Goal: Information Seeking & Learning: Check status

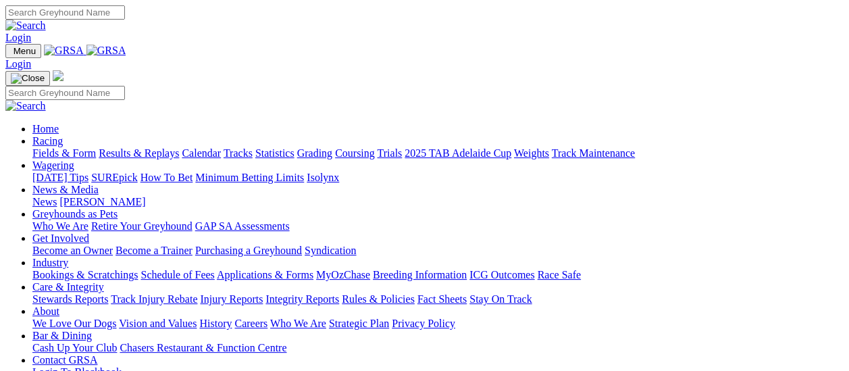
click at [150, 147] on link "Results & Replays" at bounding box center [139, 152] width 80 height 11
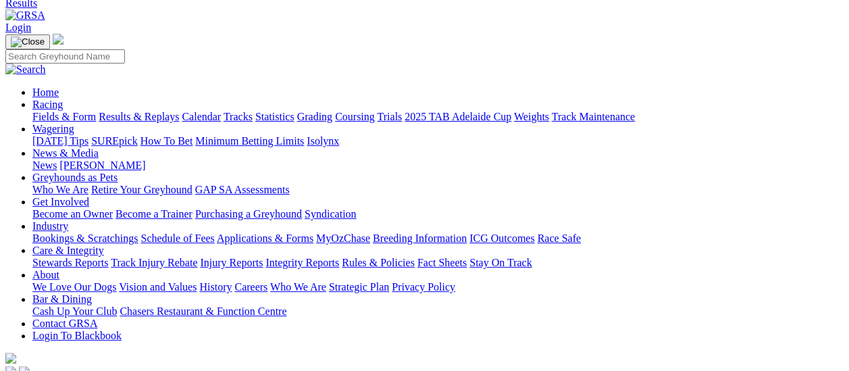
scroll to position [135, 0]
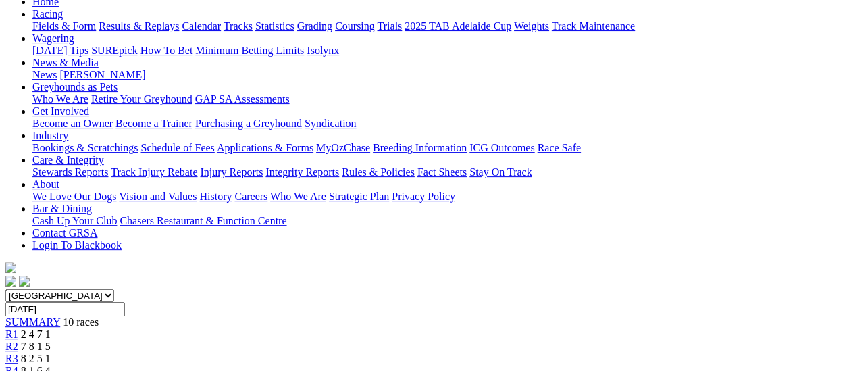
scroll to position [135, 0]
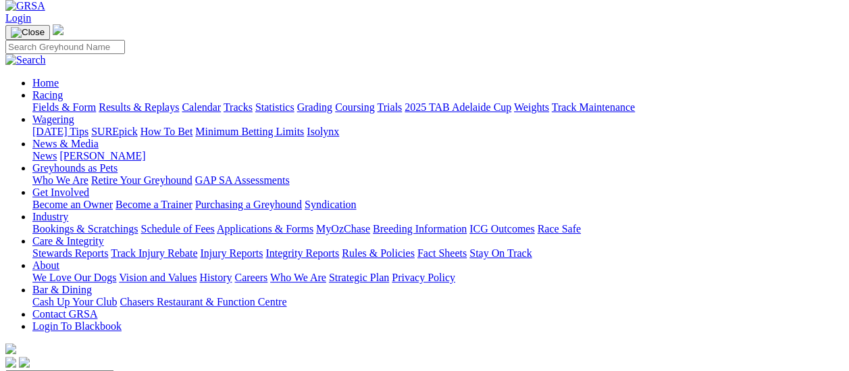
scroll to position [68, 0]
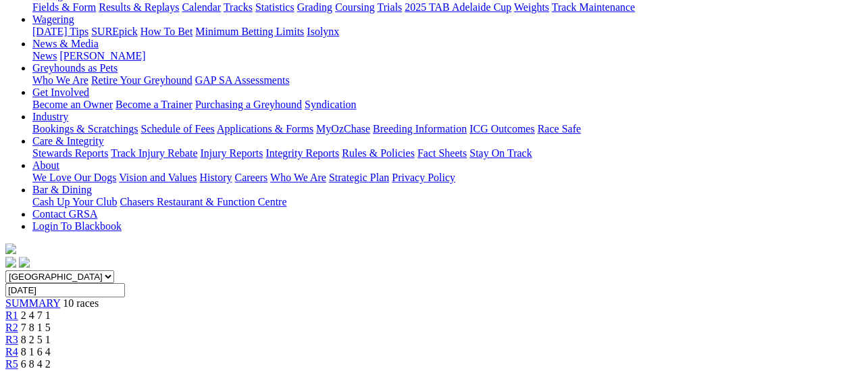
scroll to position [135, 0]
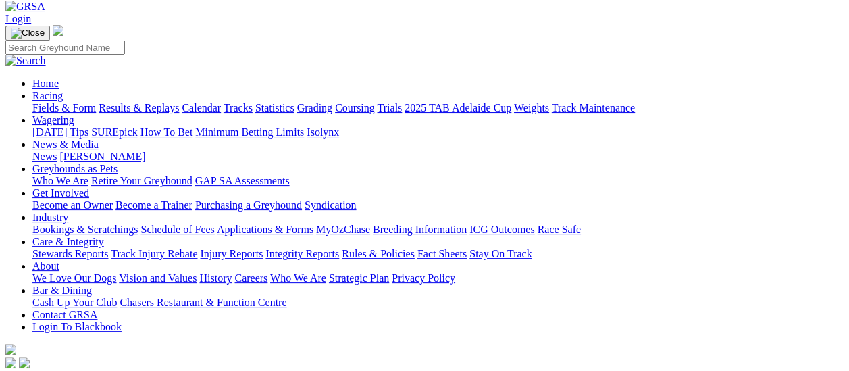
scroll to position [68, 0]
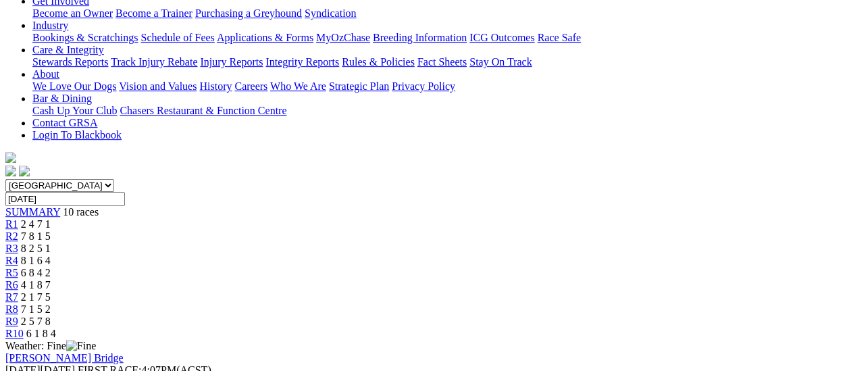
scroll to position [135, 0]
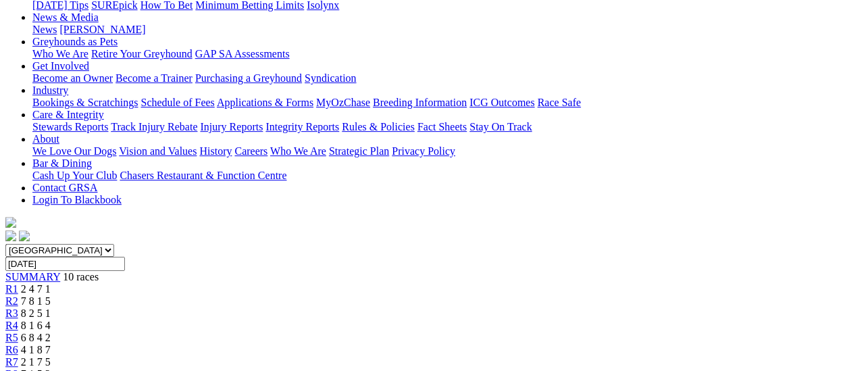
scroll to position [203, 0]
